Goal: Information Seeking & Learning: Learn about a topic

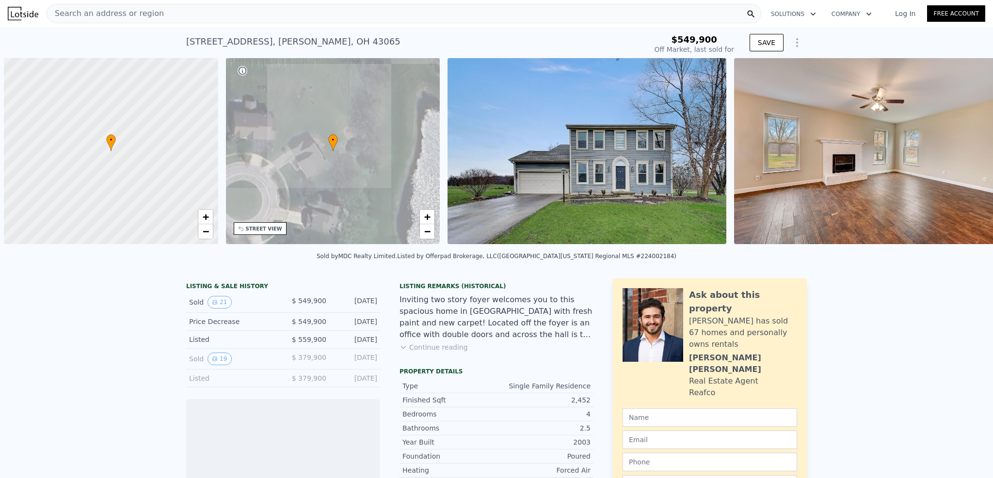
scroll to position [0, 4]
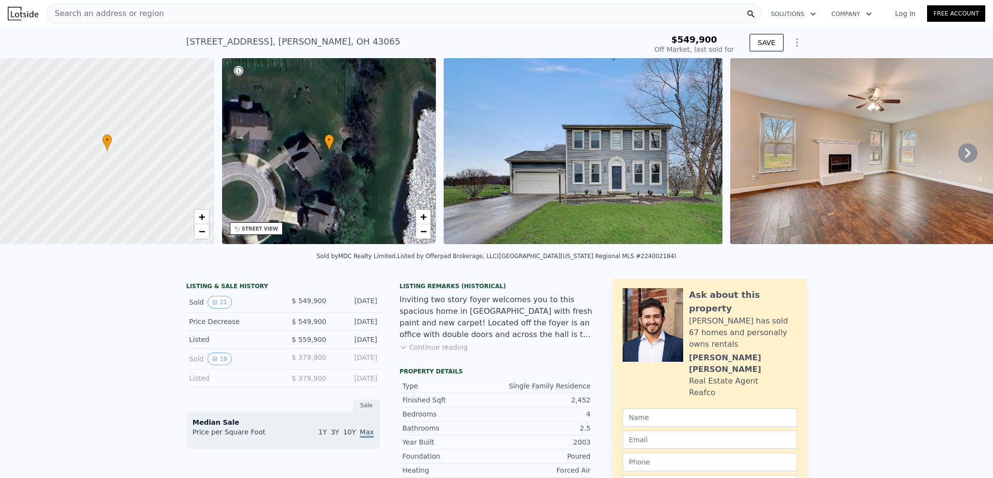
type input "-$ 582,026"
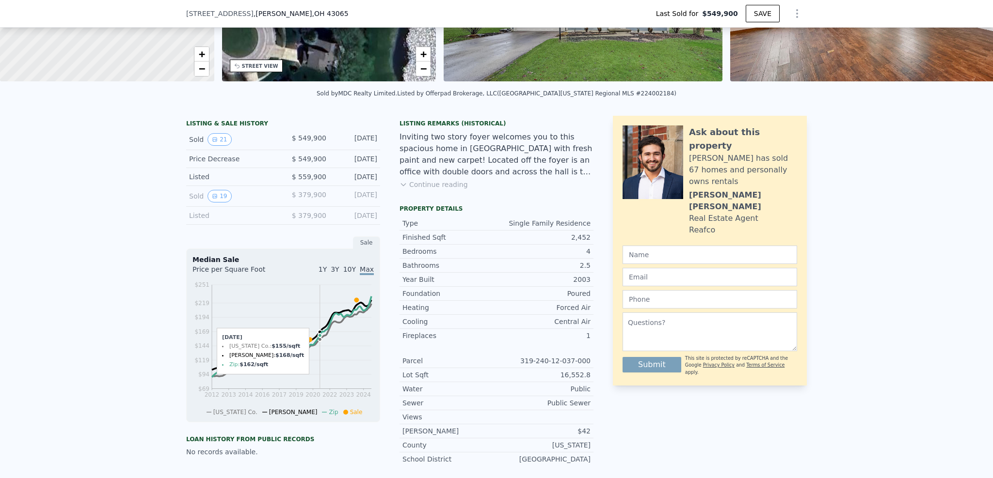
scroll to position [167, 0]
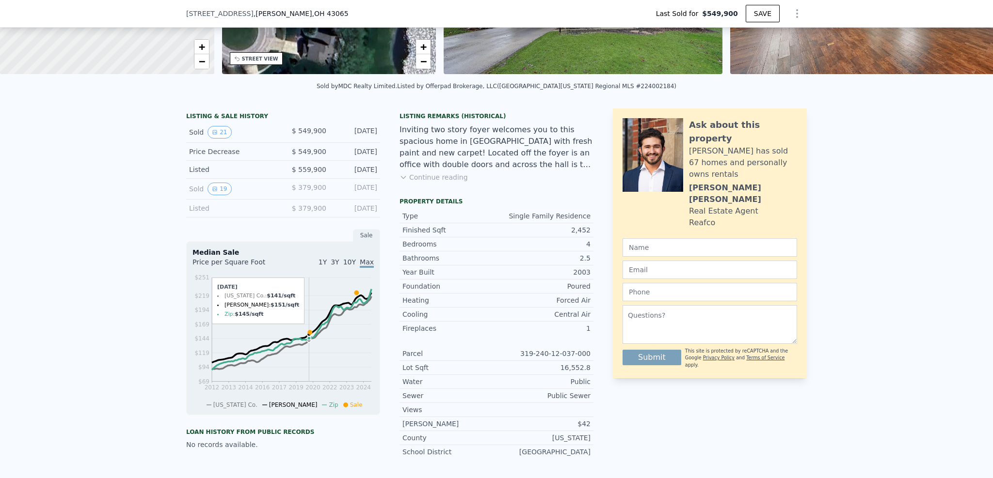
click at [308, 335] on icon at bounding box center [310, 333] width 4 height 4
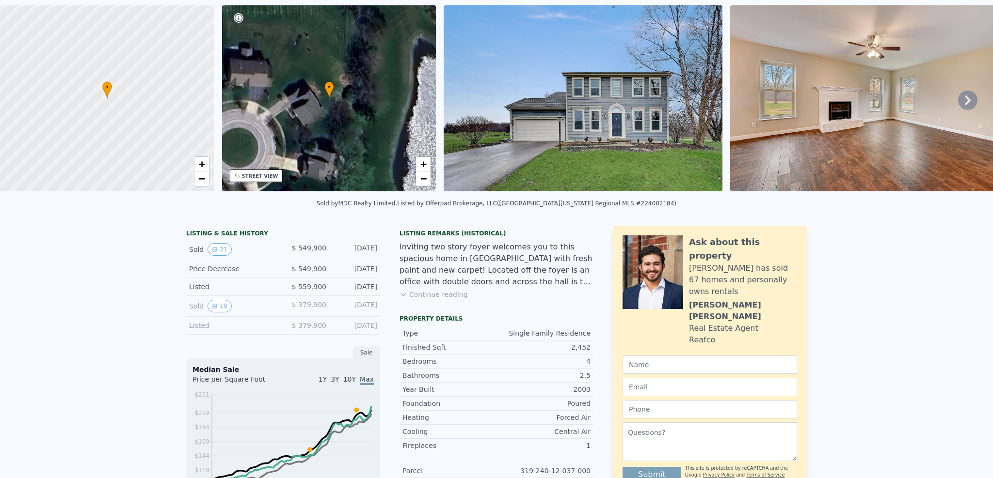
scroll to position [31, 0]
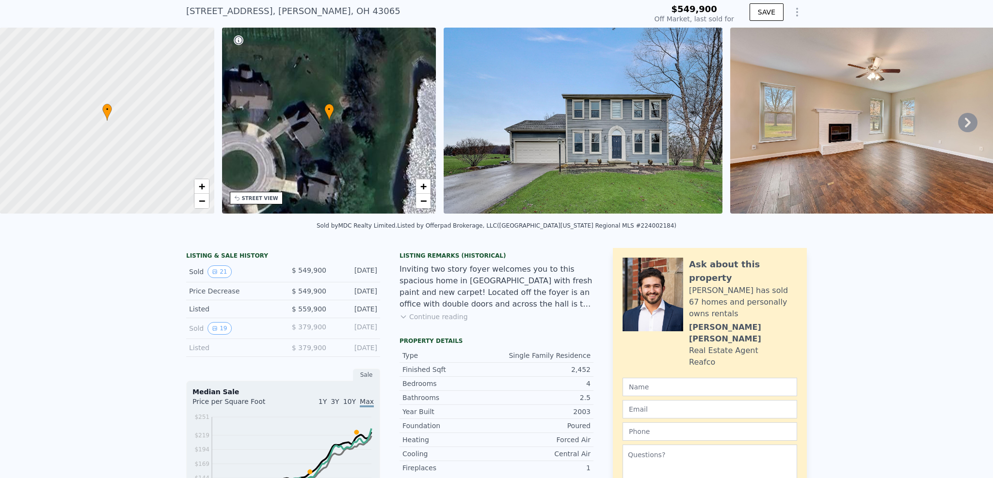
click at [204, 314] on div "Listed" at bounding box center [232, 309] width 86 height 10
click at [319, 313] on span "$ 559,900" at bounding box center [309, 309] width 34 height 8
click at [385, 321] on div "LISTING & SALE HISTORY Sold 21 $ 549,900 Apr 10, 2024 Price Decrease $ 549,900 …" at bounding box center [389, 427] width 407 height 358
click at [358, 314] on div "Jan 24, 2024" at bounding box center [355, 309] width 43 height 10
click at [218, 335] on button "19" at bounding box center [219, 328] width 24 height 13
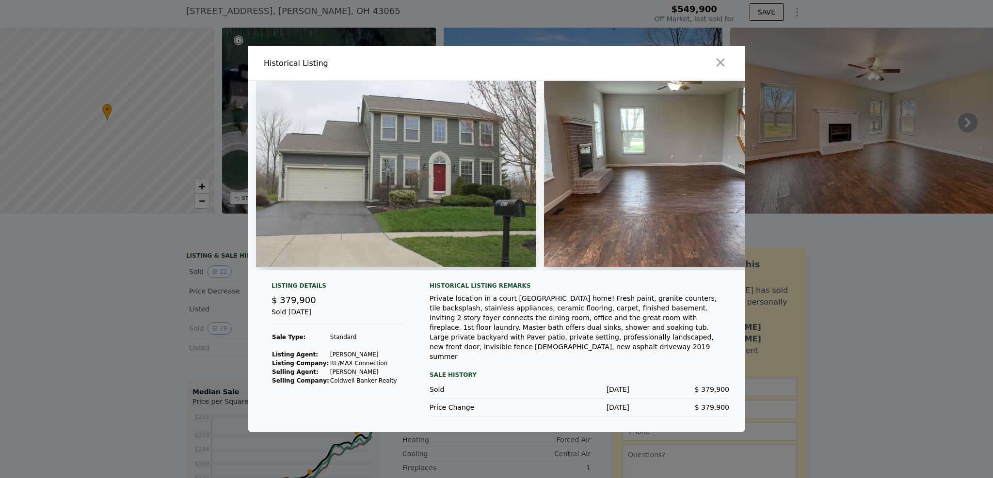
click at [450, 168] on img at bounding box center [396, 174] width 280 height 186
click at [613, 166] on img at bounding box center [668, 174] width 248 height 186
click at [368, 204] on img at bounding box center [396, 174] width 280 height 186
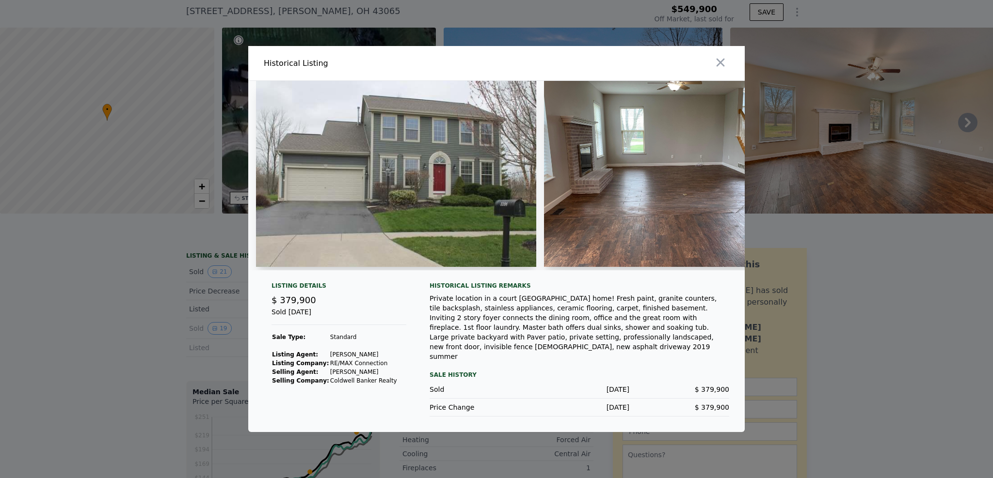
drag, startPoint x: 296, startPoint y: 272, endPoint x: 334, endPoint y: 275, distance: 38.4
click at [335, 270] on div at bounding box center [496, 176] width 496 height 190
drag, startPoint x: 313, startPoint y: 279, endPoint x: 325, endPoint y: 279, distance: 12.1
click at [325, 278] on div at bounding box center [496, 179] width 496 height 197
click at [292, 278] on div at bounding box center [496, 179] width 496 height 197
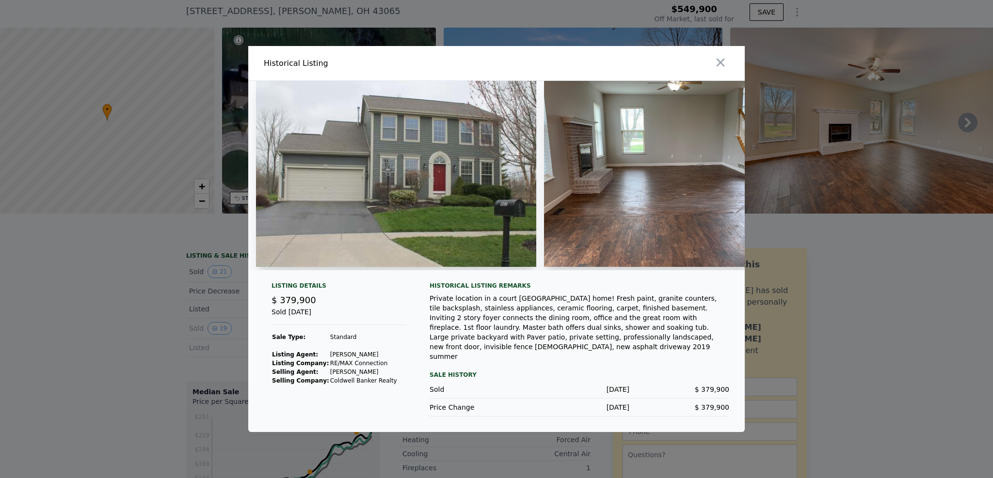
drag, startPoint x: 300, startPoint y: 272, endPoint x: 313, endPoint y: 273, distance: 12.1
click at [313, 270] on div at bounding box center [392, 176] width 288 height 190
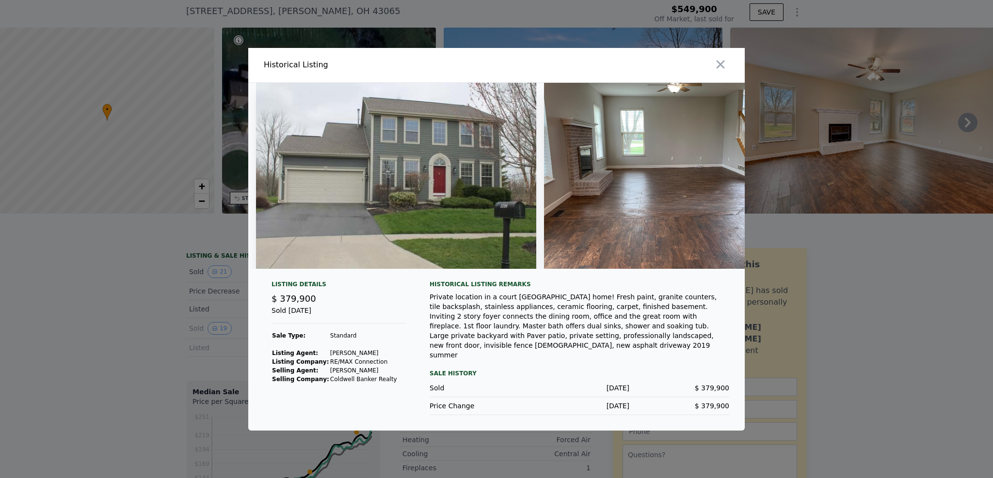
scroll to position [0, 0]
type input "$ 618,000"
type input "$ 1,574"
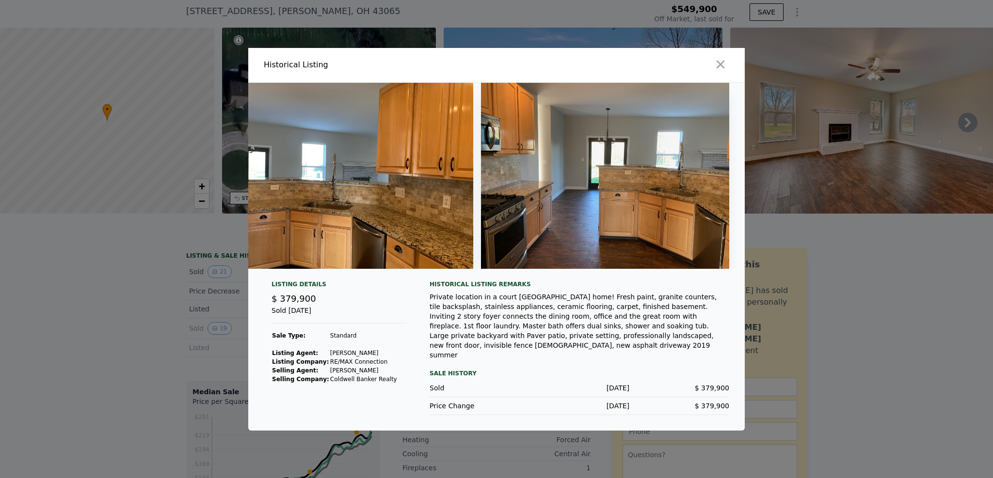
scroll to position [0, 4374]
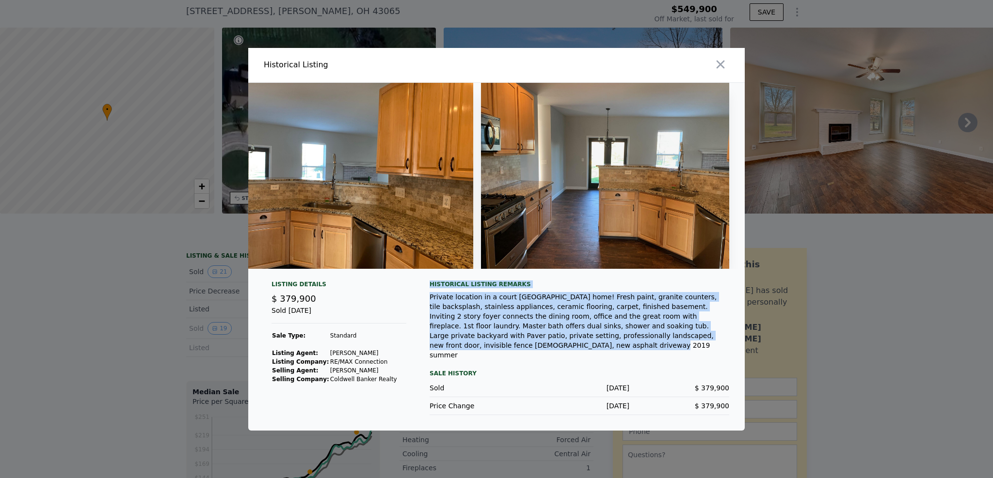
drag, startPoint x: 484, startPoint y: 353, endPoint x: 431, endPoint y: 291, distance: 81.5
click at [431, 291] on div "Historical Listing remarks Private location in a court Golf Village home! Fresh…" at bounding box center [579, 320] width 300 height 79
click at [431, 288] on div "Historical Listing remarks" at bounding box center [579, 285] width 300 height 8
drag, startPoint x: 431, startPoint y: 291, endPoint x: 601, endPoint y: 357, distance: 182.4
click at [602, 358] on div "Historical Listing remarks Private location in a court Golf Village home! Fresh…" at bounding box center [579, 348] width 300 height 135
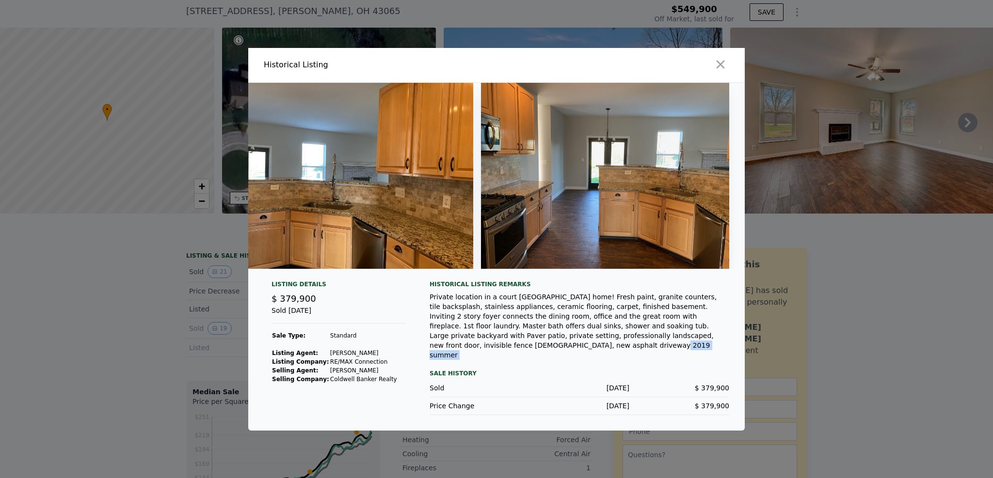
click at [601, 355] on div "Historical Listing remarks Private location in a court Golf Village home! Fresh…" at bounding box center [579, 348] width 300 height 135
click at [571, 359] on div "Historical Listing remarks Private location in a court Golf Village home! Fresh…" at bounding box center [579, 348] width 300 height 135
click at [726, 71] on icon "button" at bounding box center [720, 65] width 14 height 14
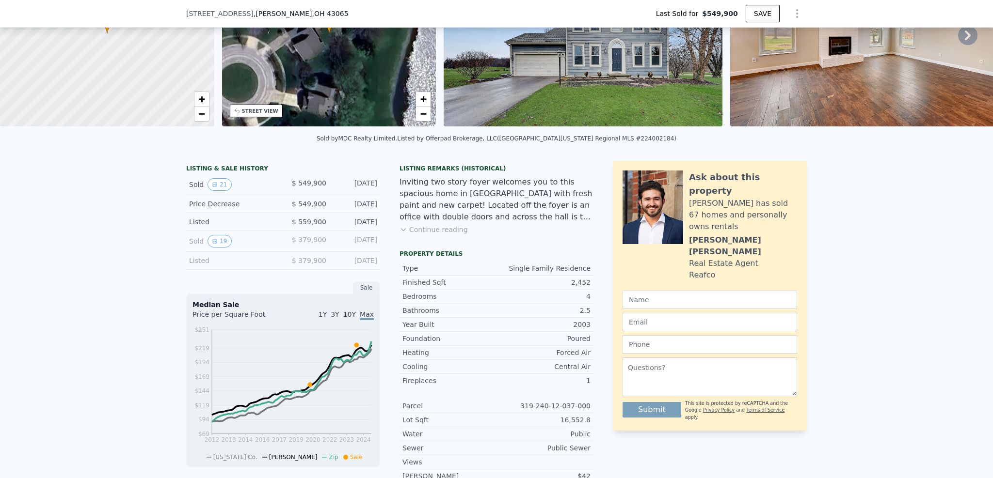
scroll to position [116, 0]
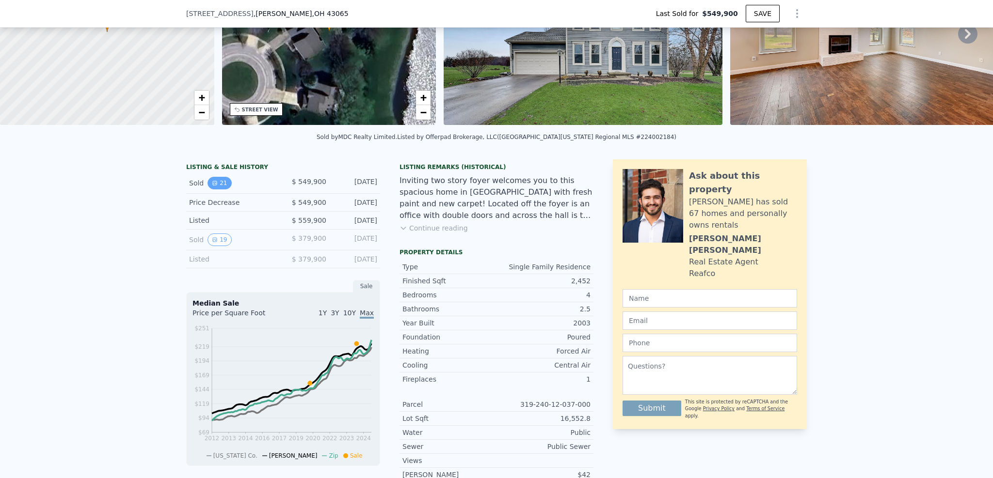
click at [218, 190] on button "21" at bounding box center [219, 183] width 24 height 13
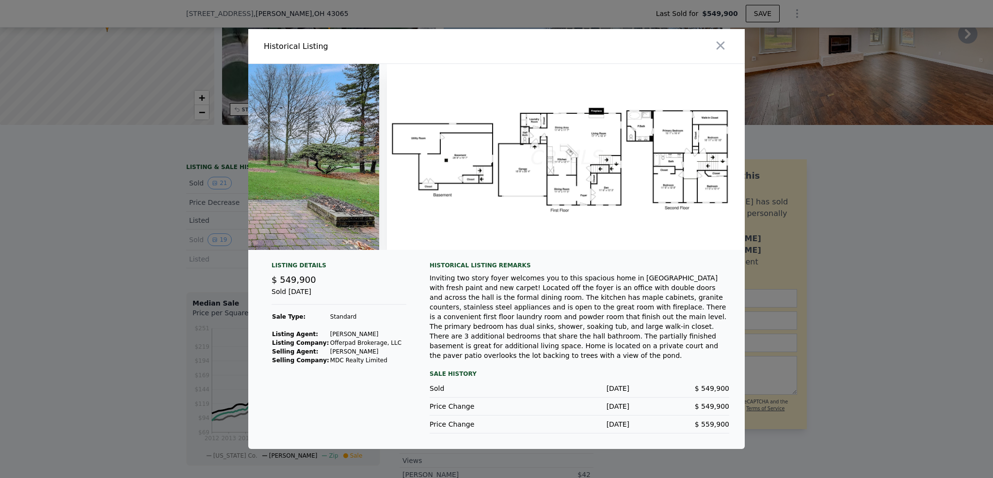
scroll to position [0, 5621]
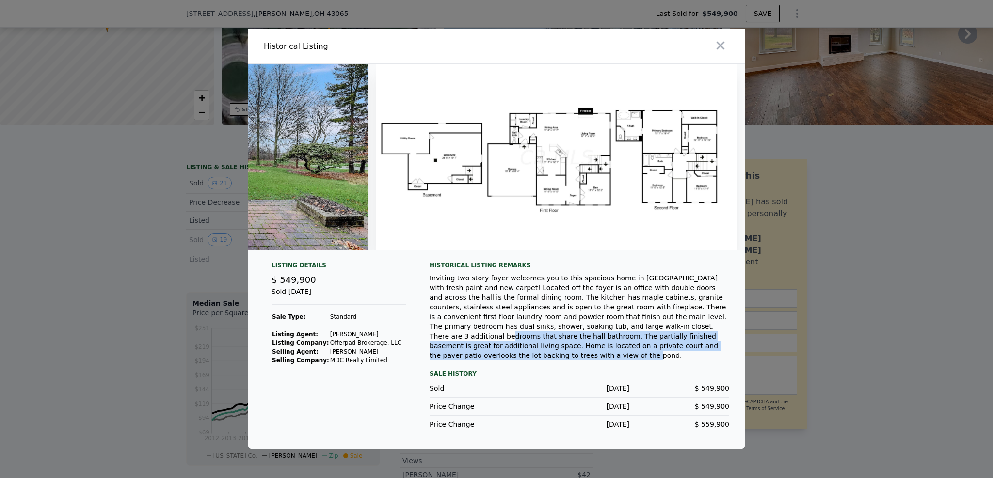
drag, startPoint x: 633, startPoint y: 344, endPoint x: 679, endPoint y: 352, distance: 46.8
click at [679, 352] on div "Inviting two story foyer welcomes you to this spacious home in Golf Village wit…" at bounding box center [579, 316] width 300 height 87
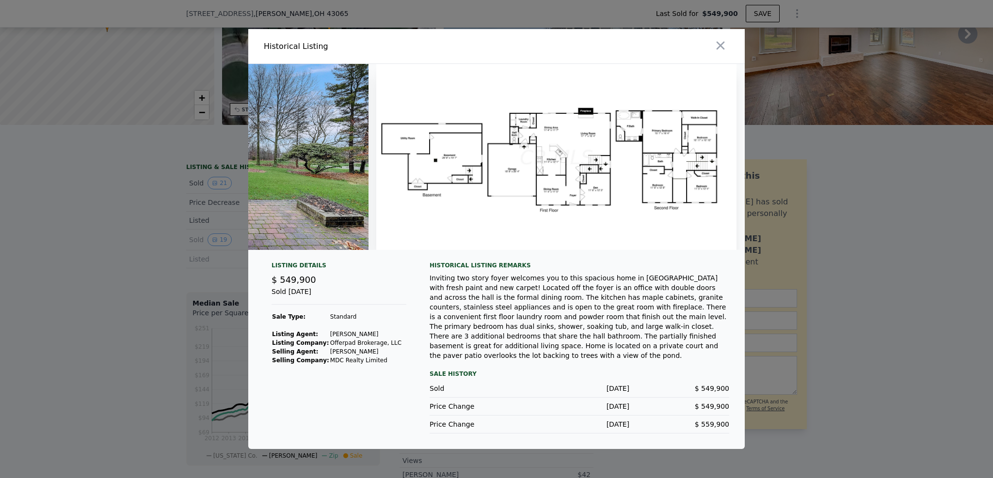
click at [678, 351] on div "Inviting two story foyer welcomes you to this spacious home in Golf Village wit…" at bounding box center [579, 316] width 300 height 87
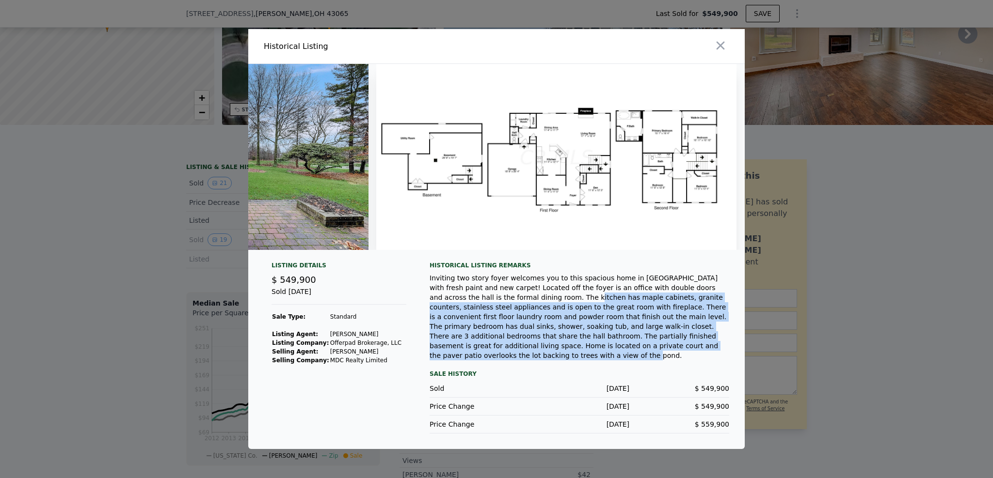
drag, startPoint x: 703, startPoint y: 353, endPoint x: 502, endPoint y: 299, distance: 207.7
click at [502, 299] on div "Inviting two story foyer welcomes you to this spacious home in Golf Village wit…" at bounding box center [579, 316] width 300 height 87
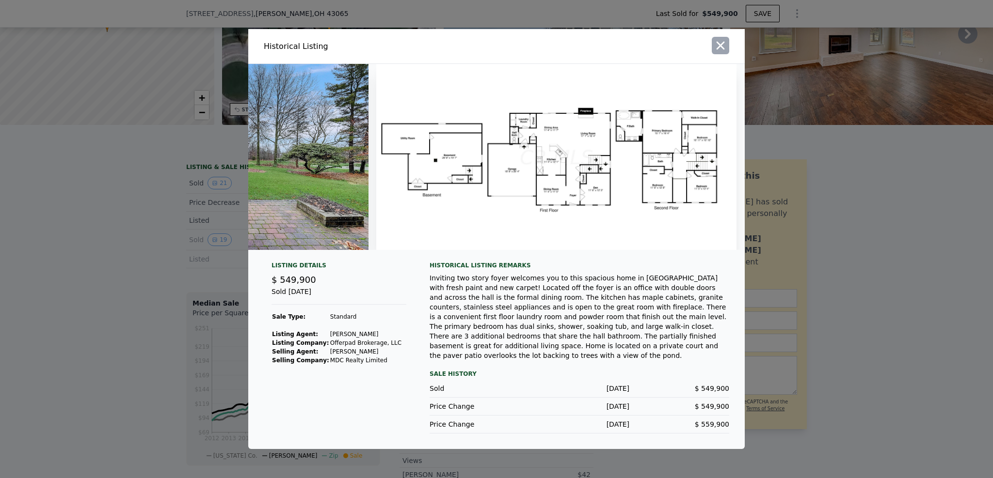
click at [714, 50] on icon "button" at bounding box center [720, 46] width 14 height 14
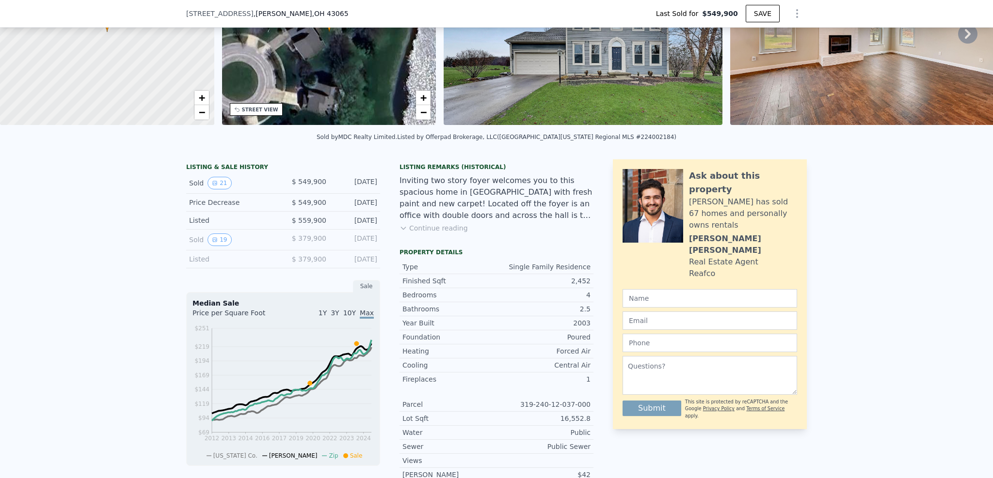
scroll to position [206, 0]
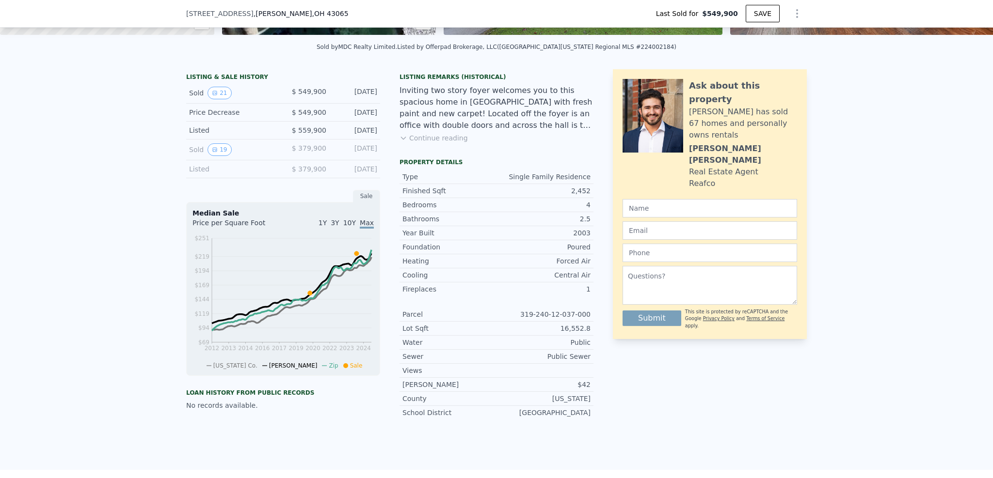
click at [348, 227] on span "10Y" at bounding box center [349, 223] width 13 height 8
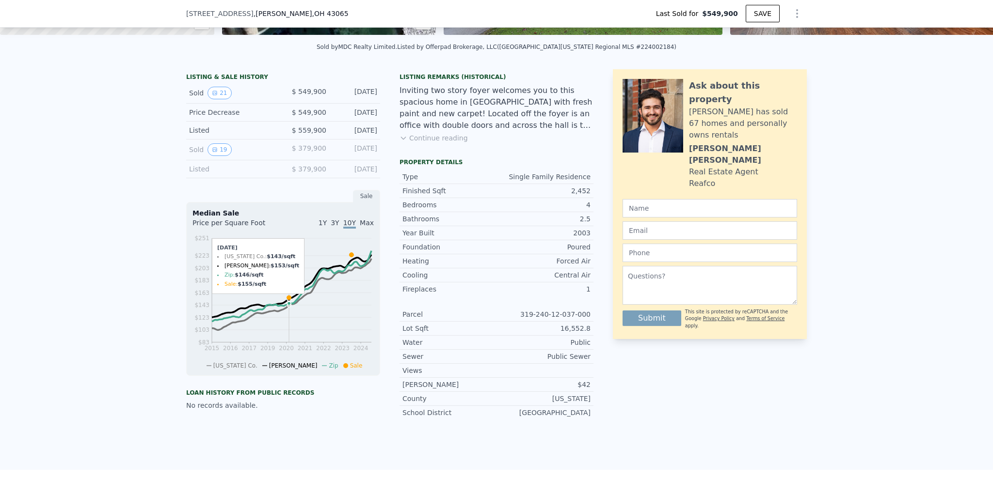
click at [287, 300] on icon at bounding box center [289, 298] width 4 height 4
click at [360, 227] on span "Max" at bounding box center [367, 223] width 14 height 8
click at [308, 296] on icon at bounding box center [310, 293] width 4 height 4
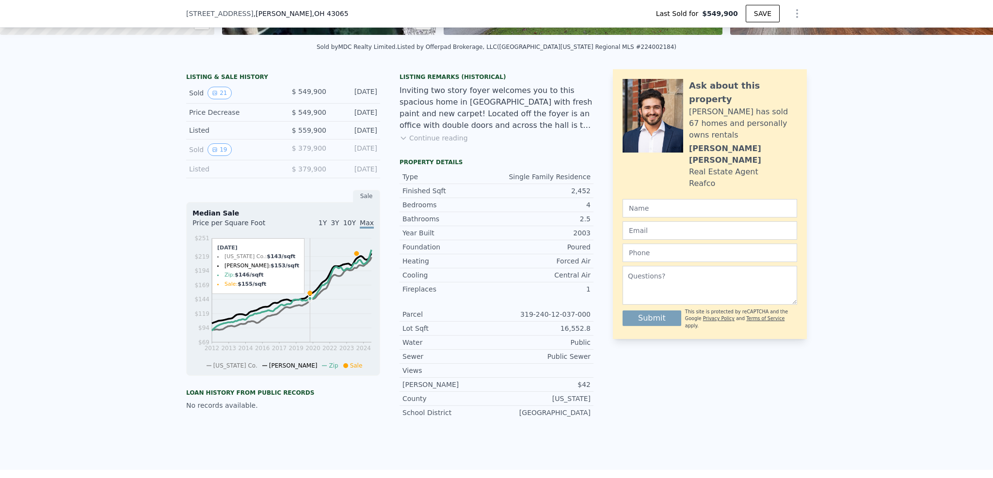
click at [308, 296] on icon at bounding box center [310, 293] width 4 height 4
click at [244, 287] on icon "2012 2013 2014 2016 2017 2019 2020 2022 2023 2024 $69 $94 $119 $144 $169 $194 $…" at bounding box center [282, 302] width 181 height 136
click at [146, 219] on div "LISTING & SALE HISTORY Sold 21 $ 549,900 Apr 10, 2024 Price Decrease $ 549,900 …" at bounding box center [496, 266] width 993 height 409
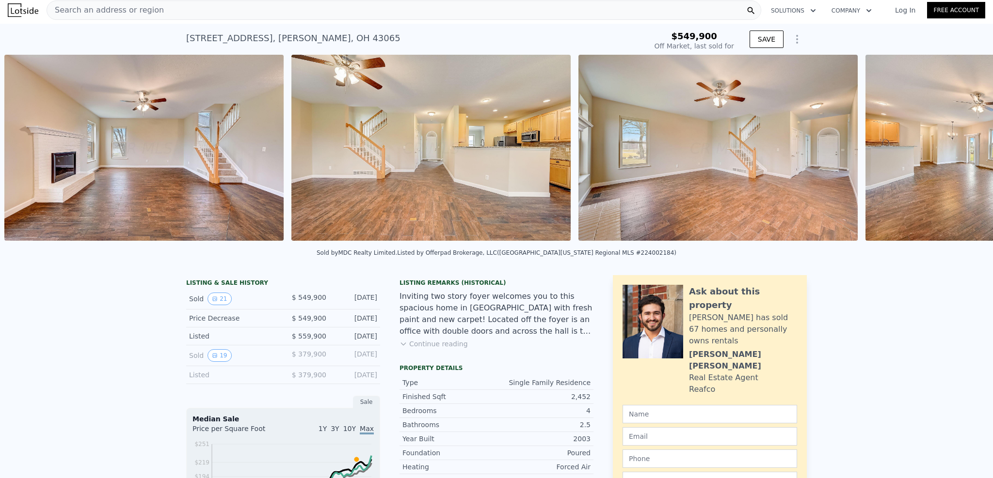
scroll to position [0, 1017]
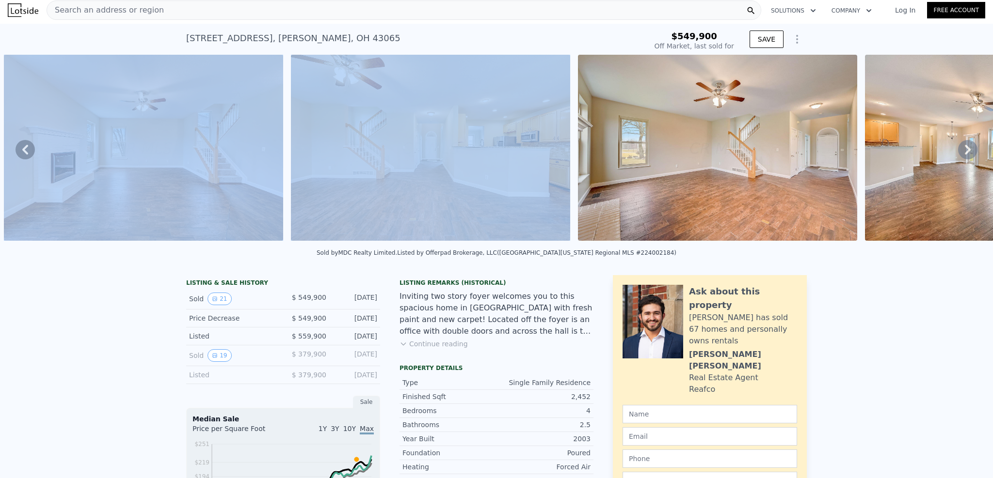
drag, startPoint x: 349, startPoint y: 243, endPoint x: 429, endPoint y: 247, distance: 80.0
click at [429, 244] on div "• + − • + − STREET VIEW Loading... SATELLITE VIEW" at bounding box center [496, 150] width 993 height 190
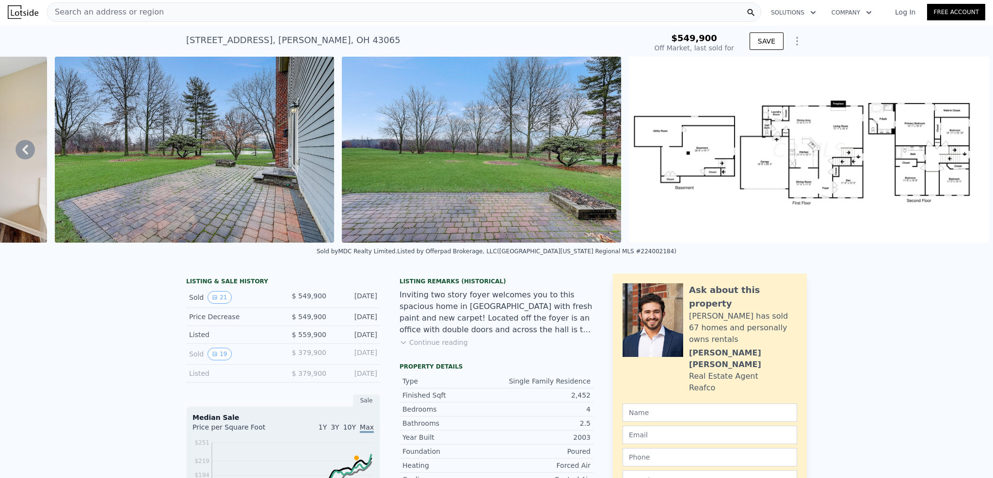
scroll to position [167, 0]
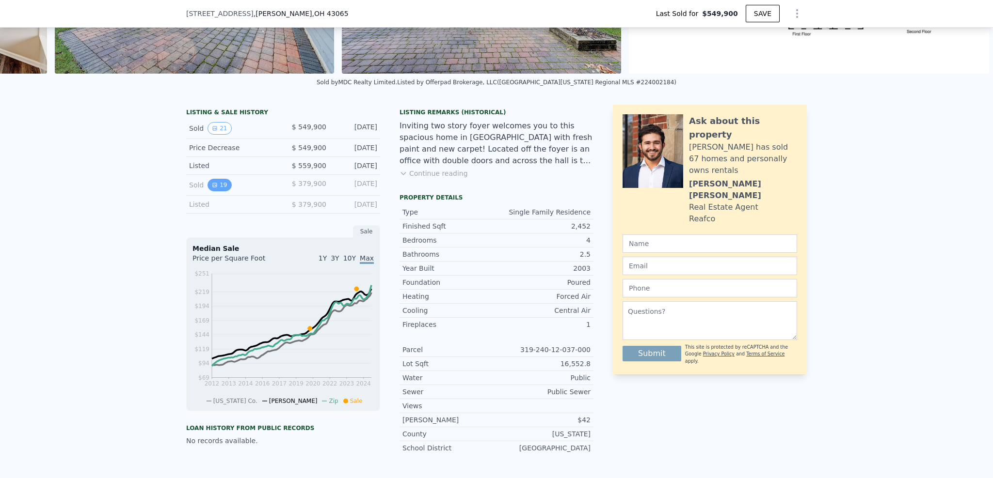
click at [207, 190] on button "19" at bounding box center [219, 185] width 24 height 13
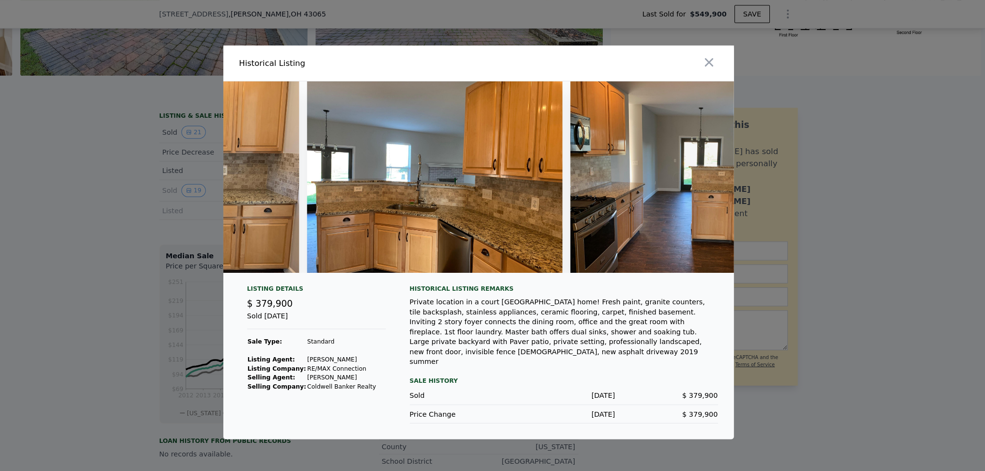
scroll to position [0, 4374]
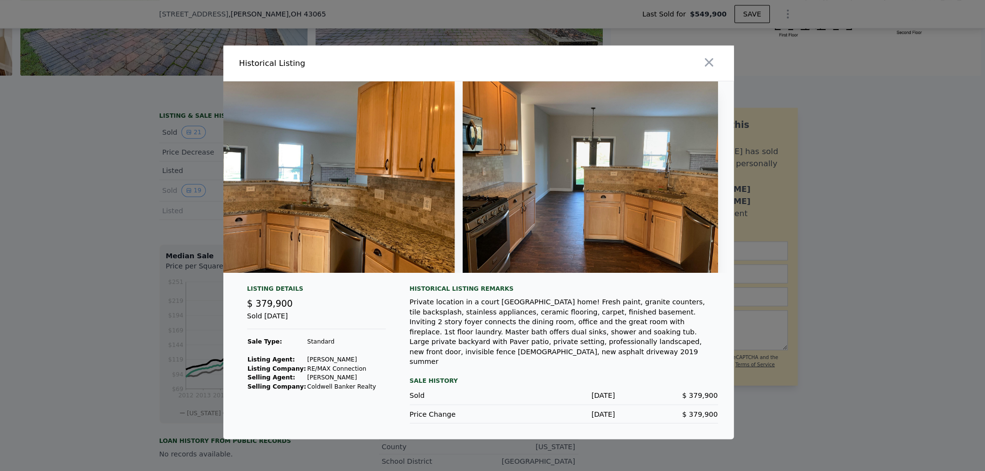
click at [708, 69] on button "button" at bounding box center [716, 60] width 17 height 17
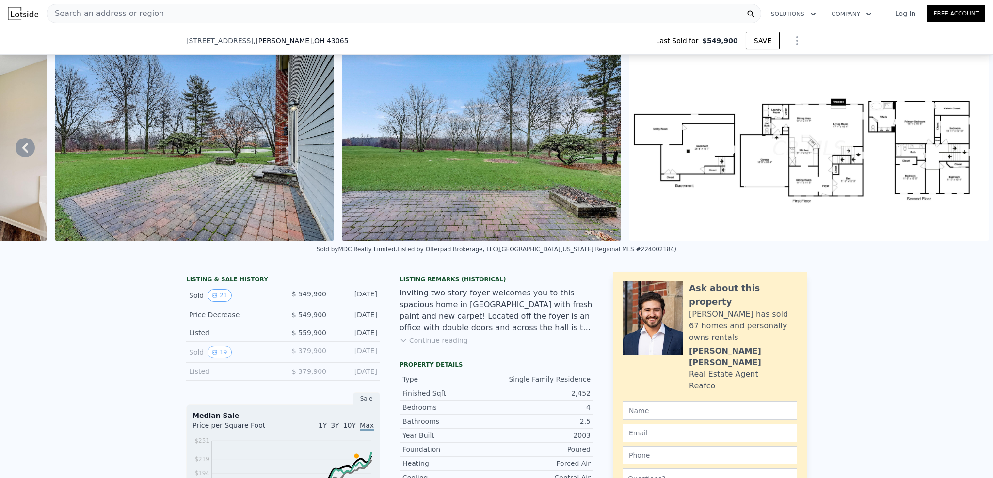
scroll to position [0, 0]
